Goal: Task Accomplishment & Management: Complete application form

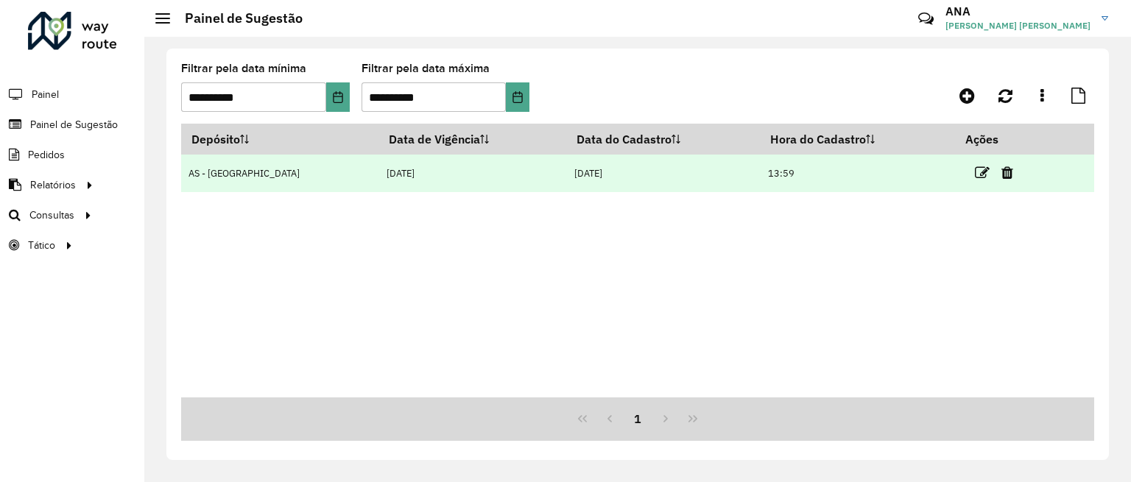
click at [271, 183] on td "AS - [GEOGRAPHIC_DATA]" at bounding box center [279, 174] width 197 height 38
click at [975, 168] on icon at bounding box center [982, 173] width 15 height 15
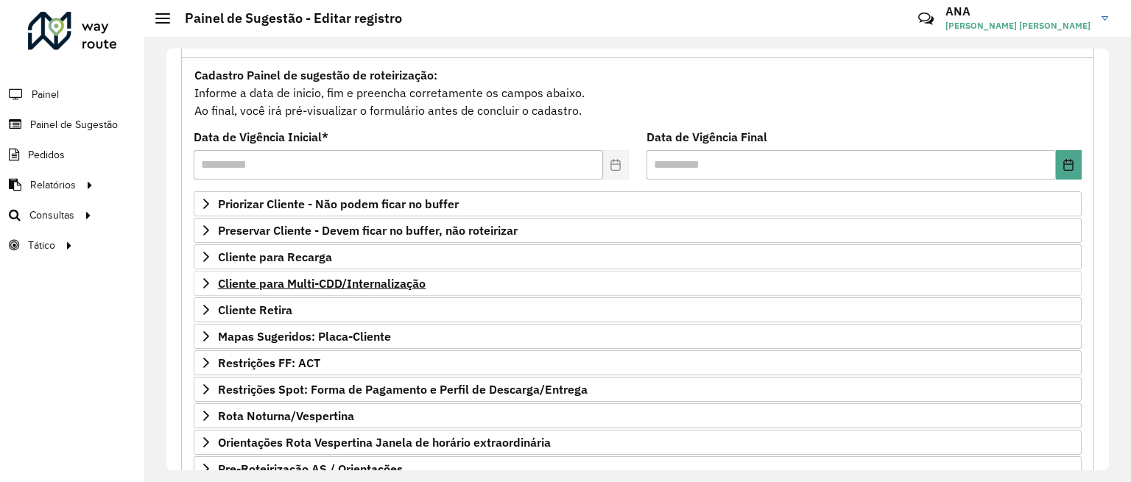
scroll to position [184, 0]
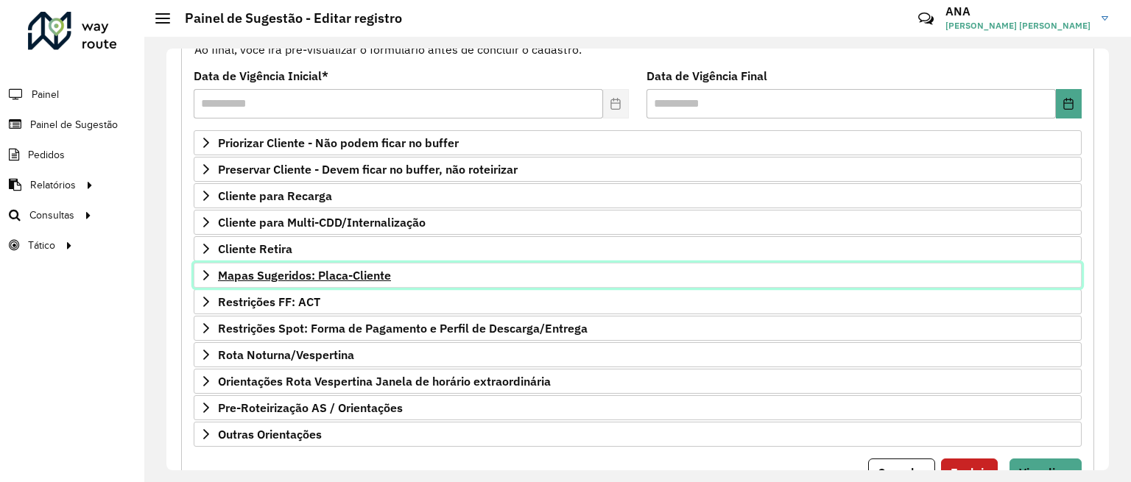
click at [281, 280] on span "Mapas Sugeridos: Placa-Cliente" at bounding box center [304, 276] width 173 height 12
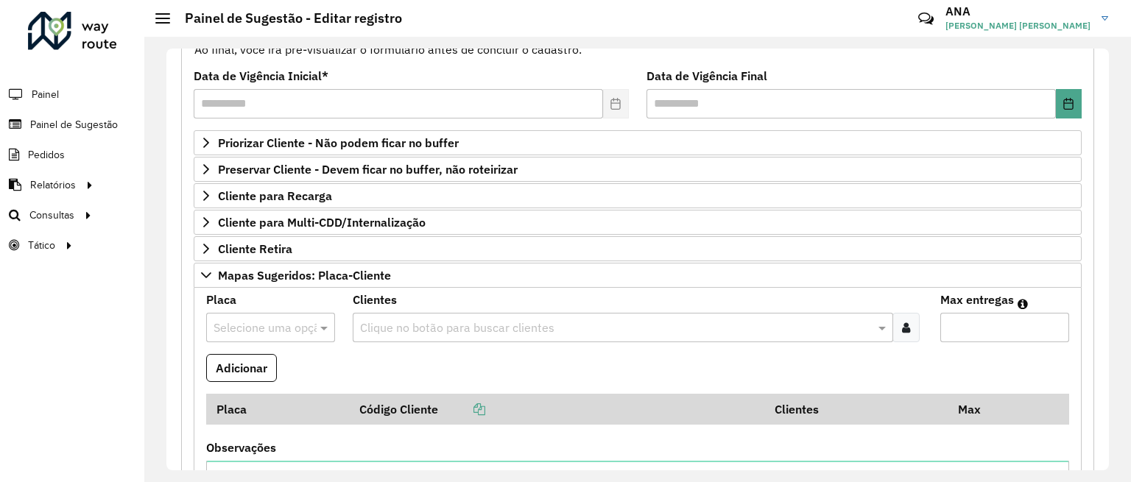
click at [275, 333] on input "text" at bounding box center [256, 329] width 85 height 18
type input "*******"
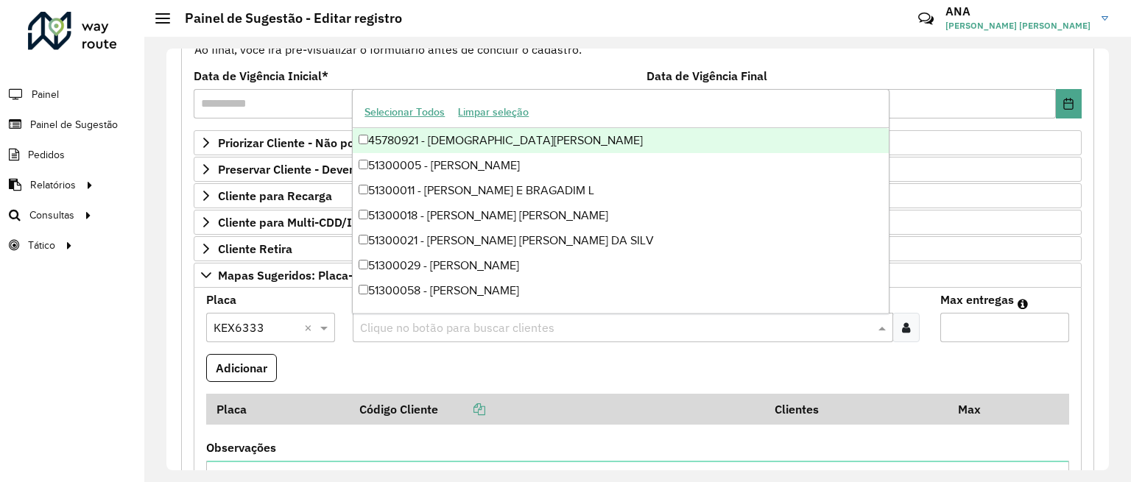
click at [408, 328] on input "text" at bounding box center [615, 329] width 518 height 18
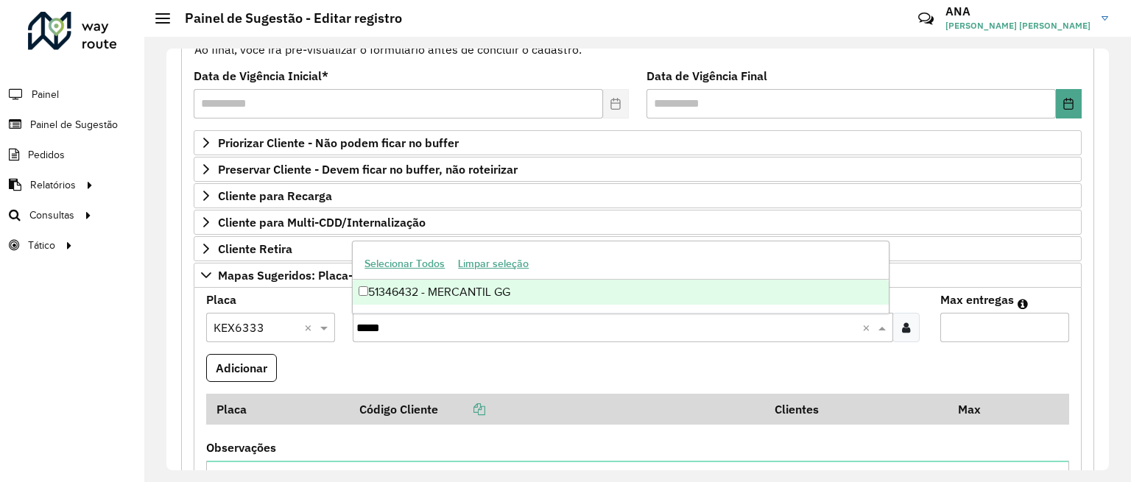
type input "*****"
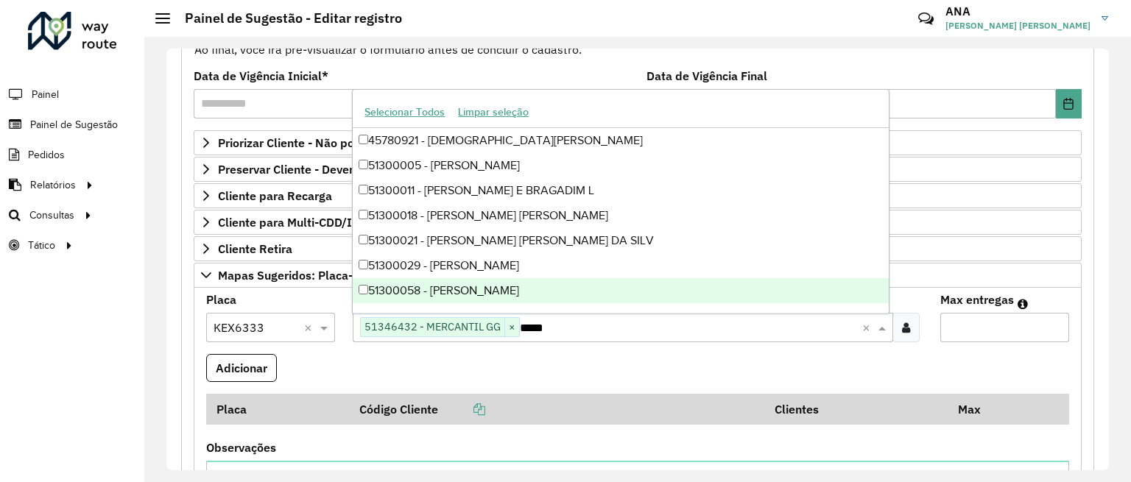
click at [966, 329] on input "Max entregas" at bounding box center [1004, 327] width 129 height 29
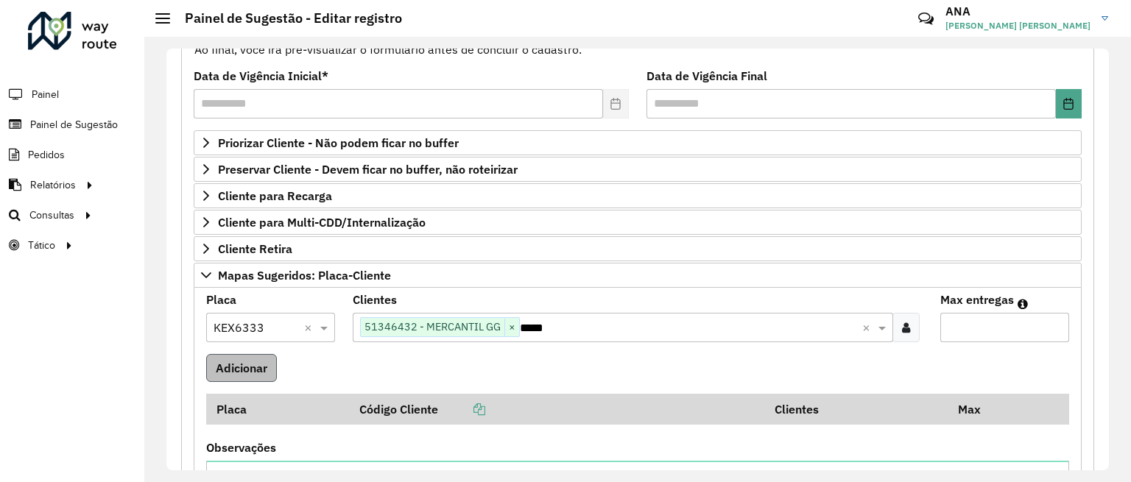
type input "*"
click at [247, 365] on button "Adicionar" at bounding box center [241, 368] width 71 height 28
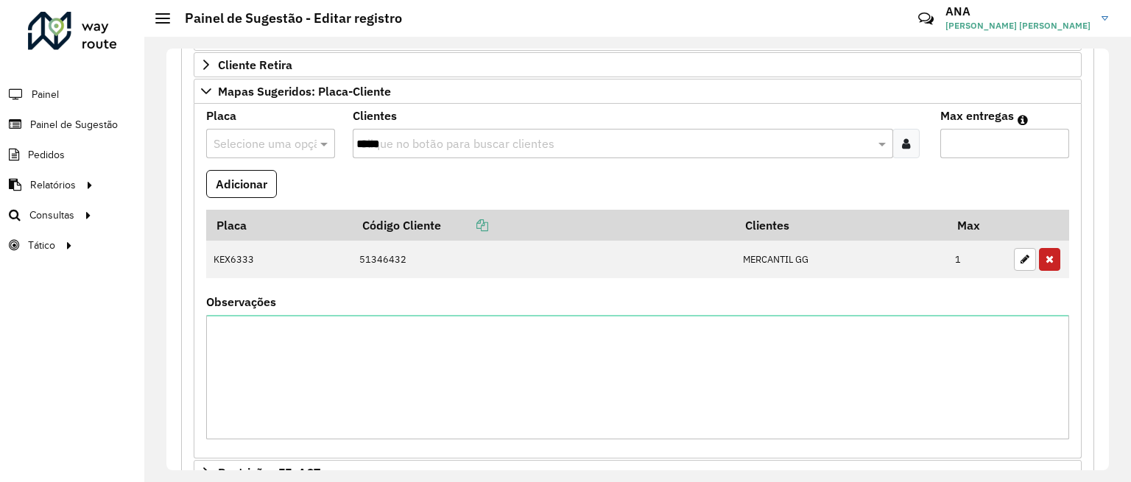
scroll to position [607, 0]
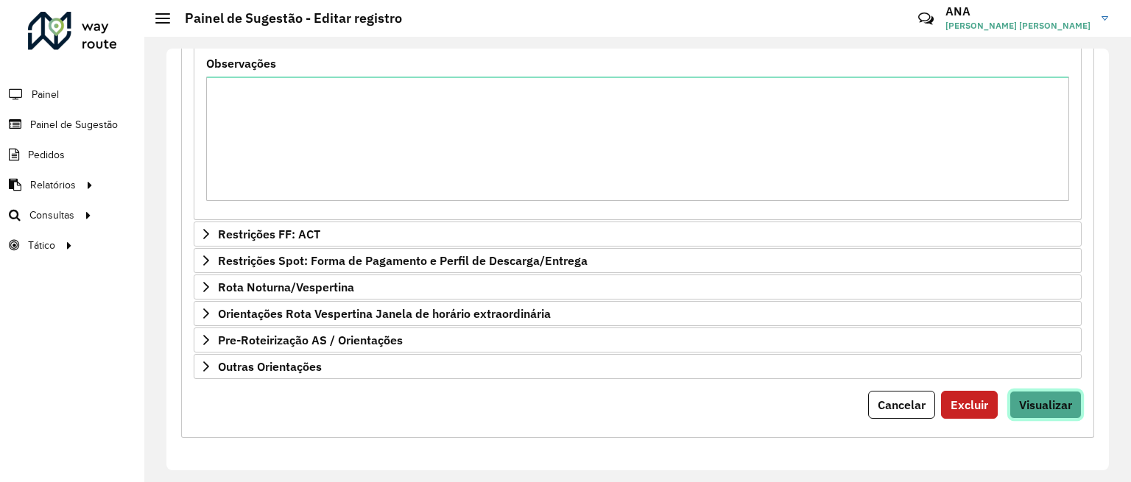
click at [1043, 407] on span "Visualizar" at bounding box center [1045, 405] width 53 height 15
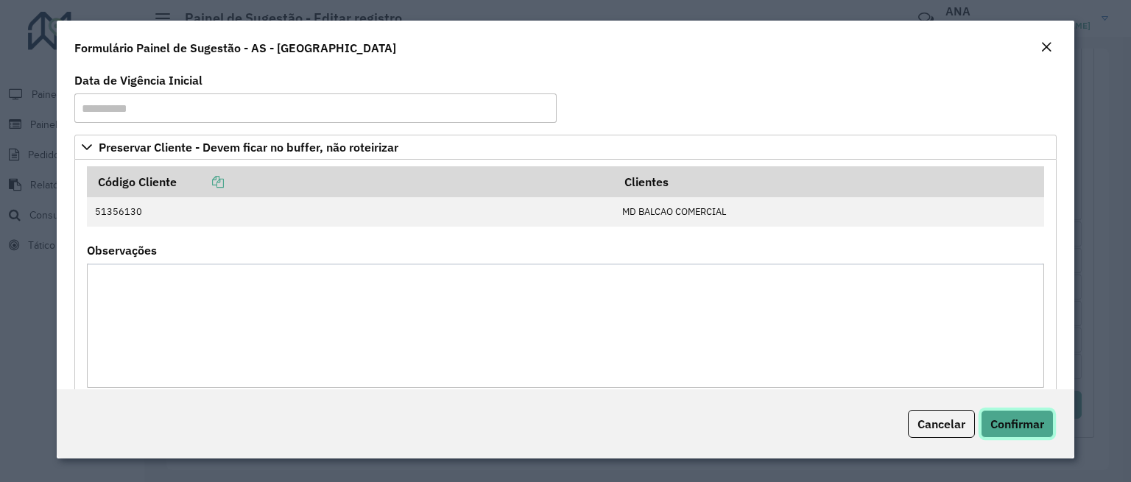
click at [1028, 418] on span "Confirmar" at bounding box center [1017, 424] width 54 height 15
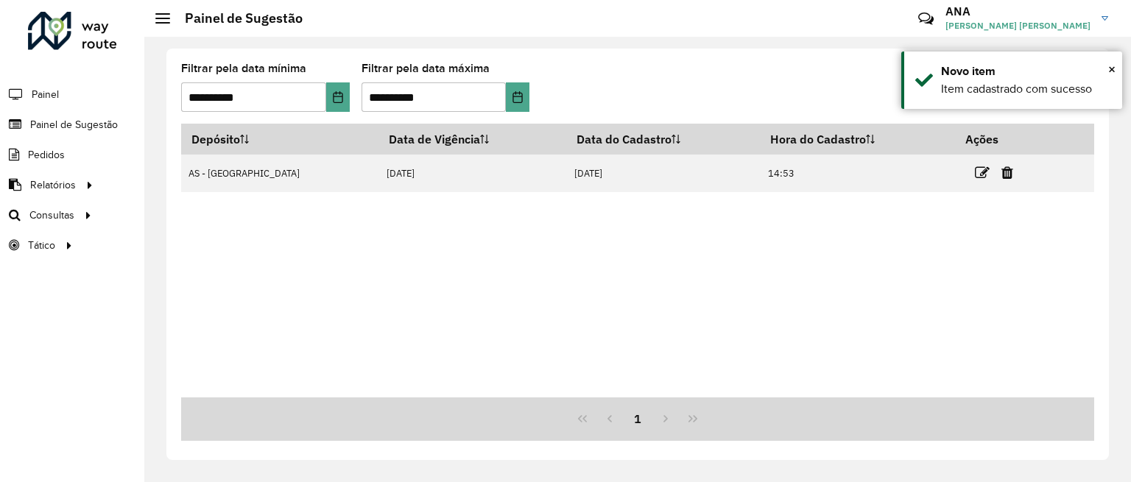
click at [446, 192] on table "Depósito Data de Vigência Data do Cadastro Hora do Cadastro Ações AS - [GEOGRAP…" at bounding box center [637, 158] width 913 height 68
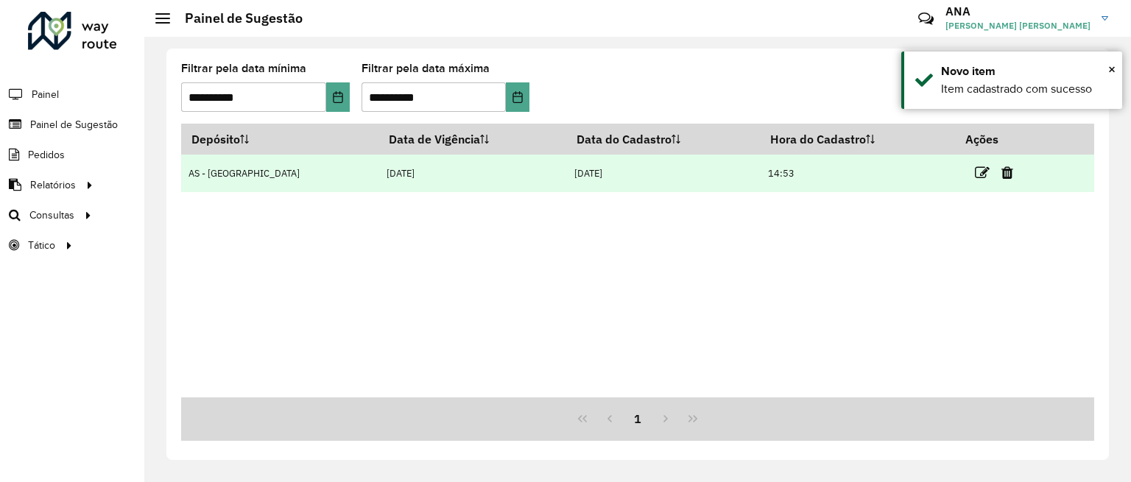
click at [447, 185] on td "[DATE]" at bounding box center [473, 174] width 188 height 38
click at [975, 172] on icon at bounding box center [982, 173] width 15 height 15
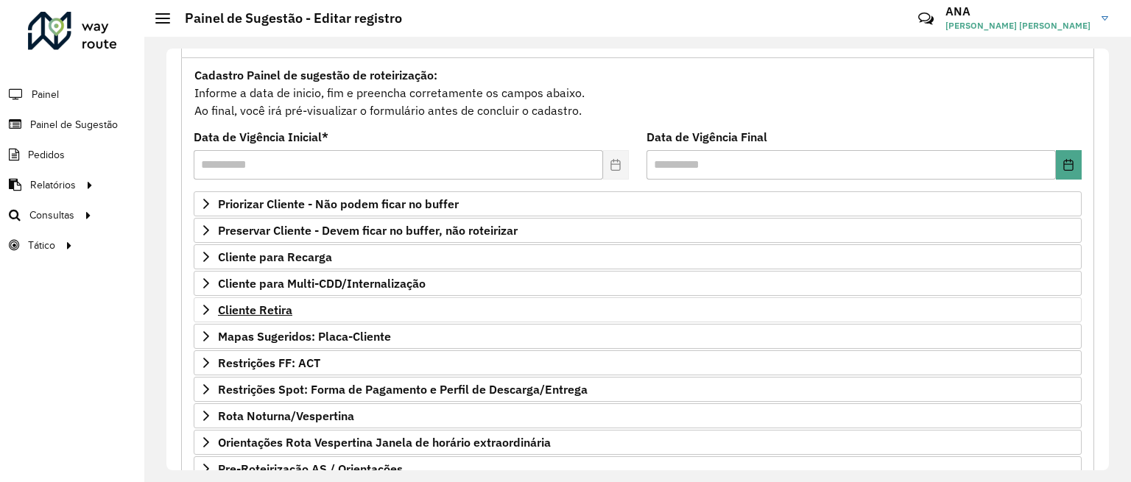
scroll to position [184, 0]
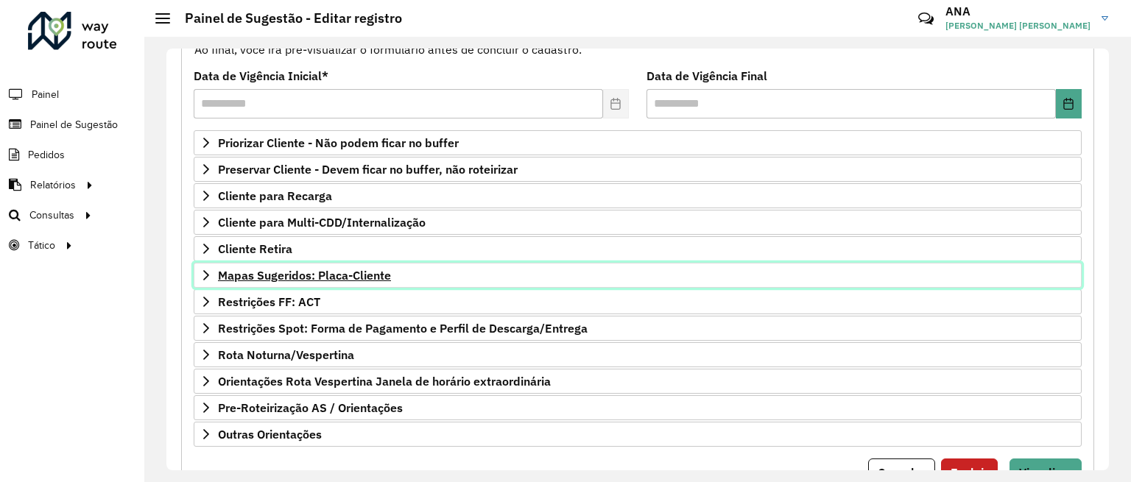
click at [281, 281] on span "Mapas Sugeridos: Placa-Cliente" at bounding box center [304, 276] width 173 height 12
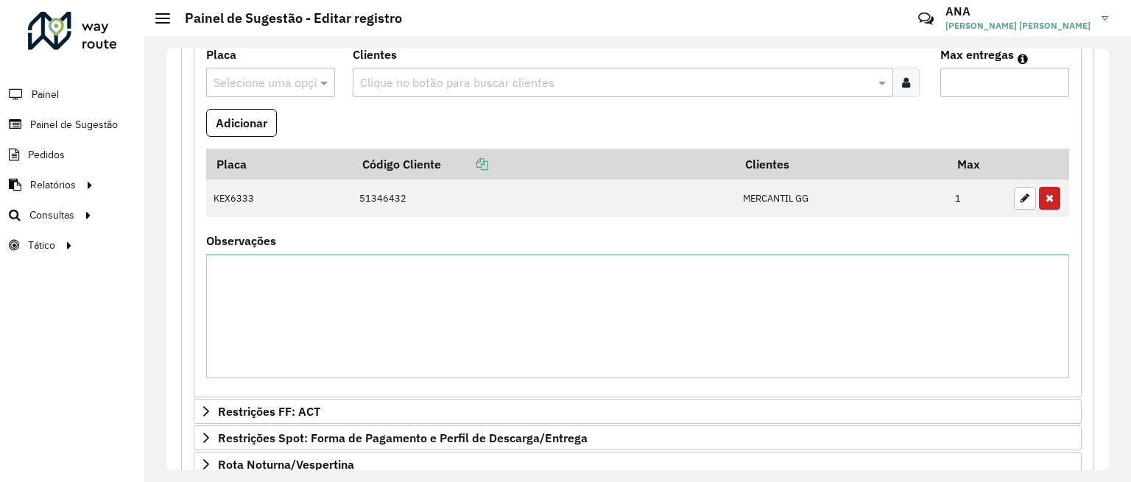
scroll to position [607, 0]
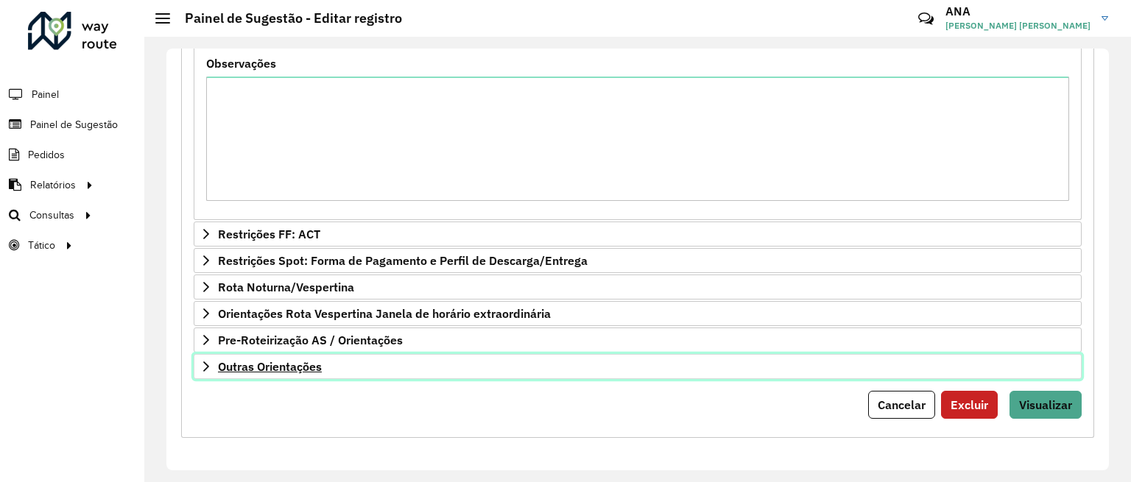
click at [289, 373] on span "Outras Orientações" at bounding box center [270, 367] width 104 height 12
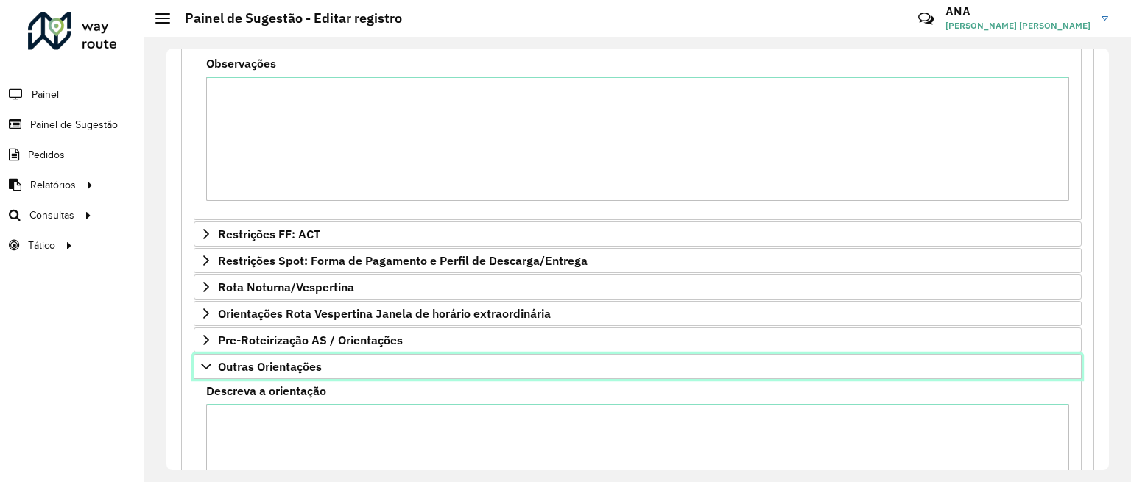
scroll to position [775, 0]
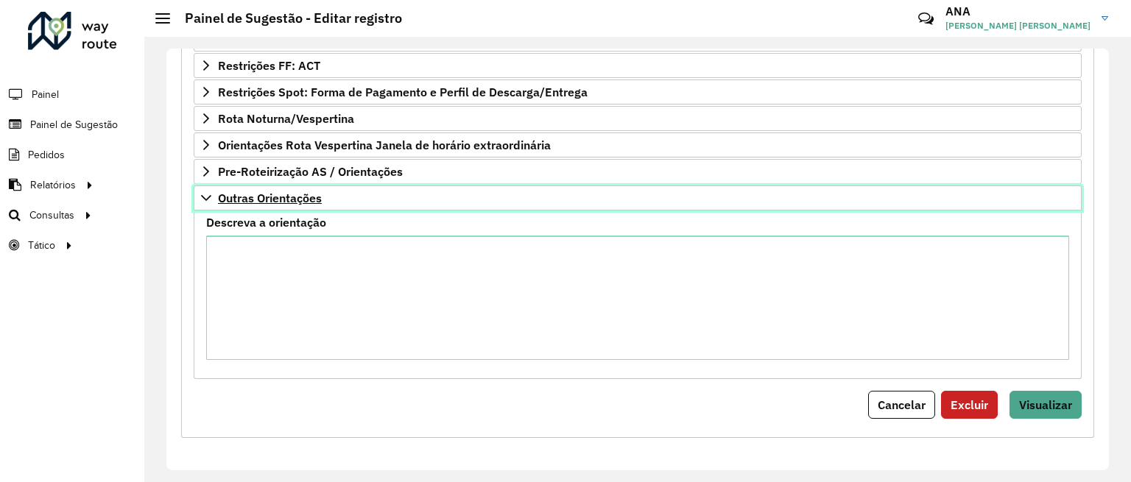
click at [208, 206] on link "Outras Orientações" at bounding box center [638, 198] width 888 height 25
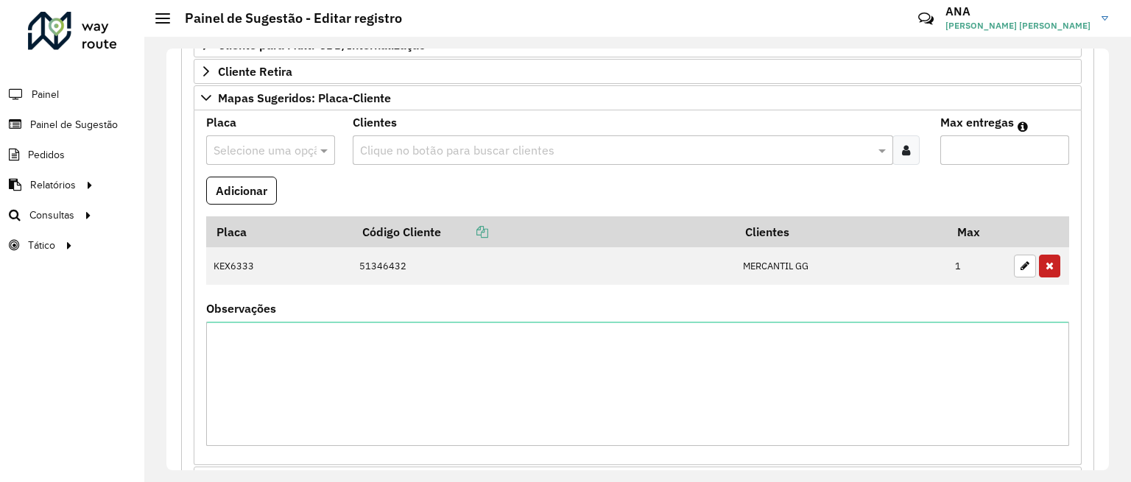
scroll to position [177, 0]
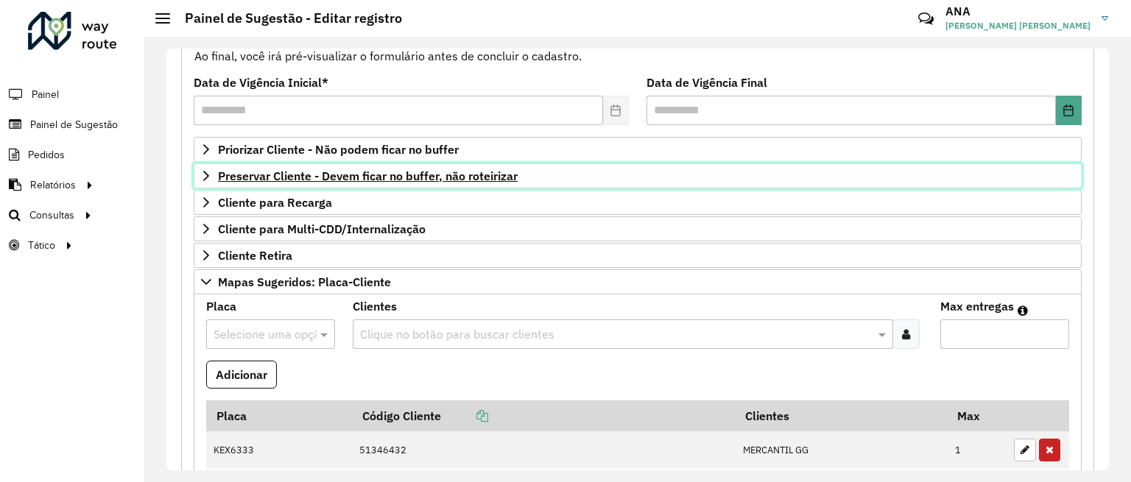
click at [252, 173] on span "Preservar Cliente - Devem ficar no buffer, não roteirizar" at bounding box center [368, 176] width 300 height 12
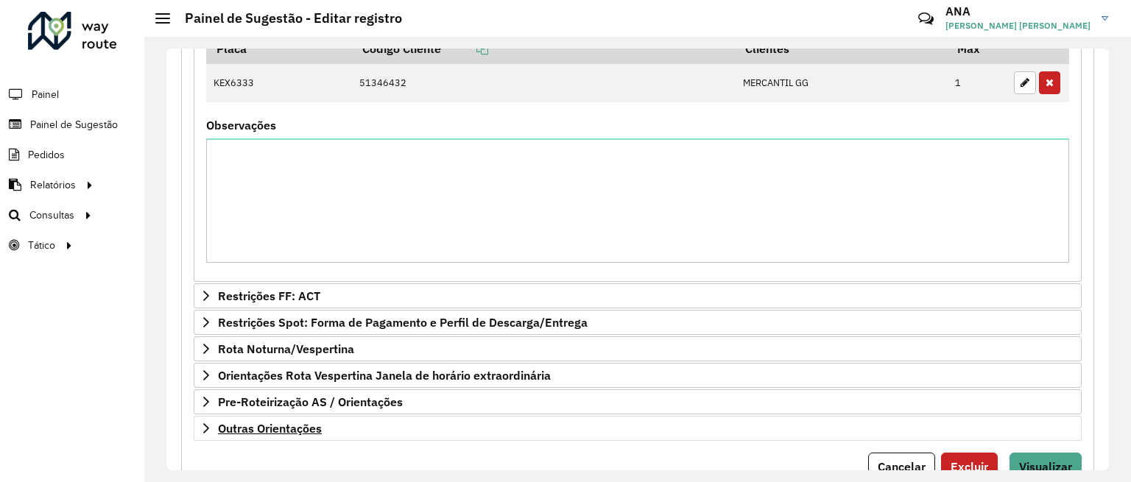
scroll to position [853, 0]
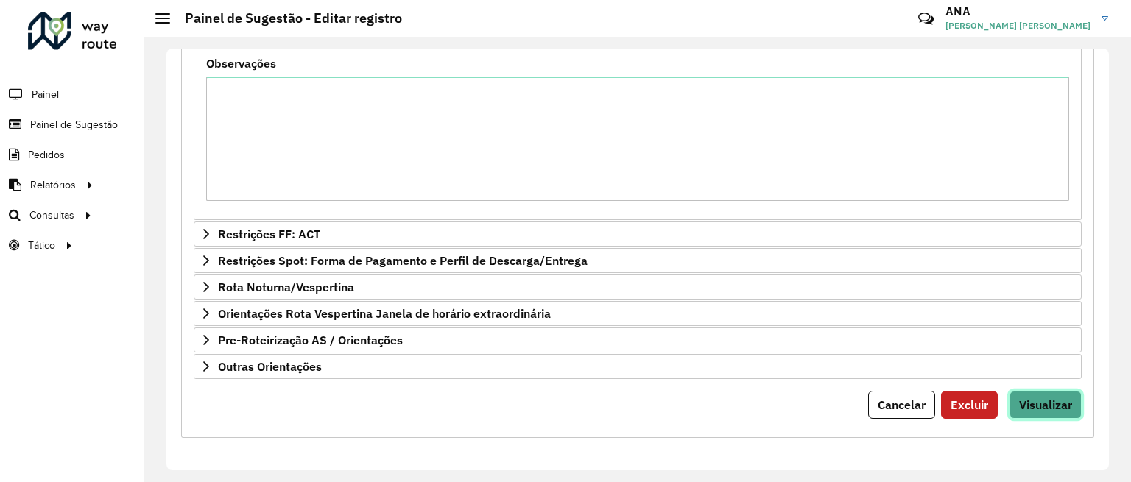
click at [1052, 404] on span "Visualizar" at bounding box center [1045, 405] width 53 height 15
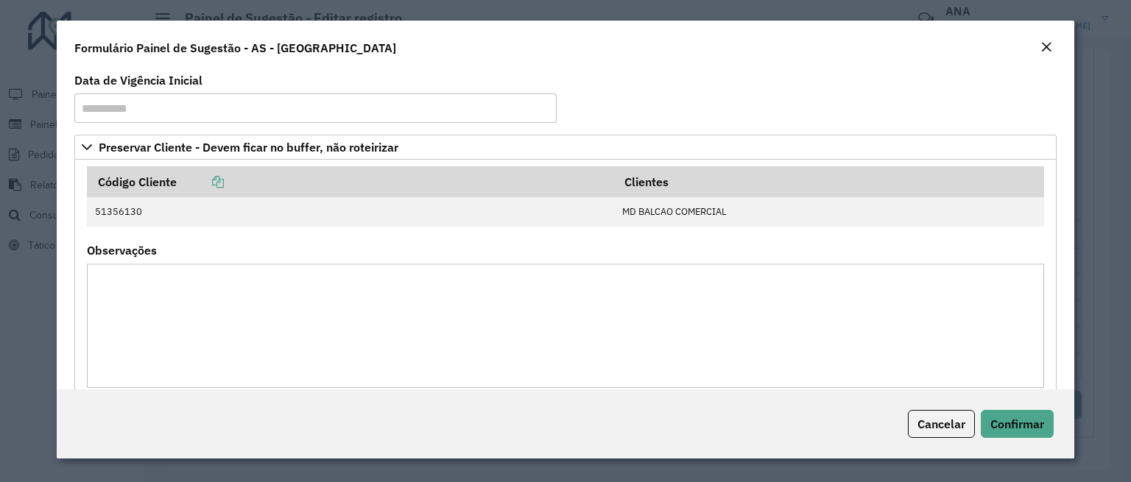
scroll to position [307, 0]
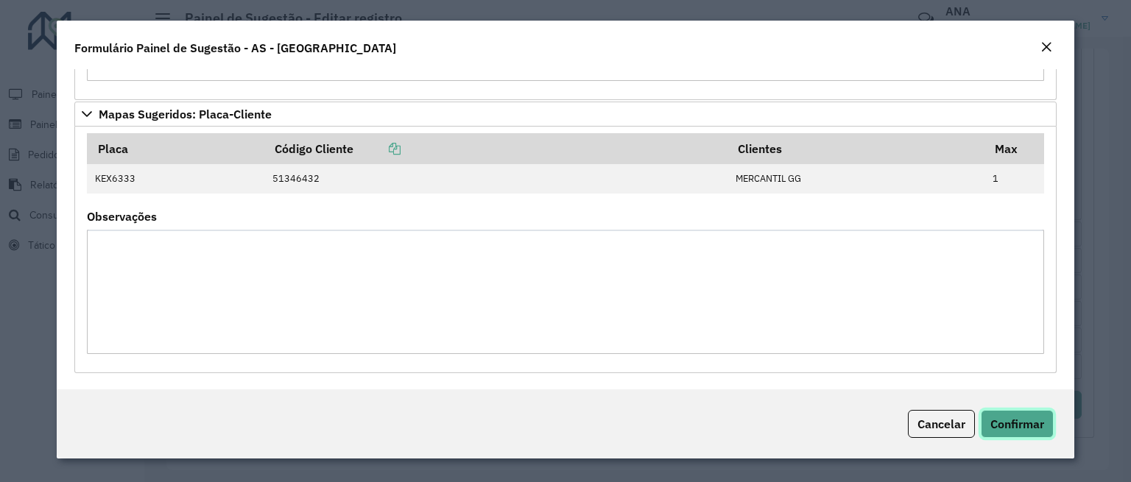
click at [1032, 415] on button "Confirmar" at bounding box center [1017, 424] width 73 height 28
